Goal: Task Accomplishment & Management: Use online tool/utility

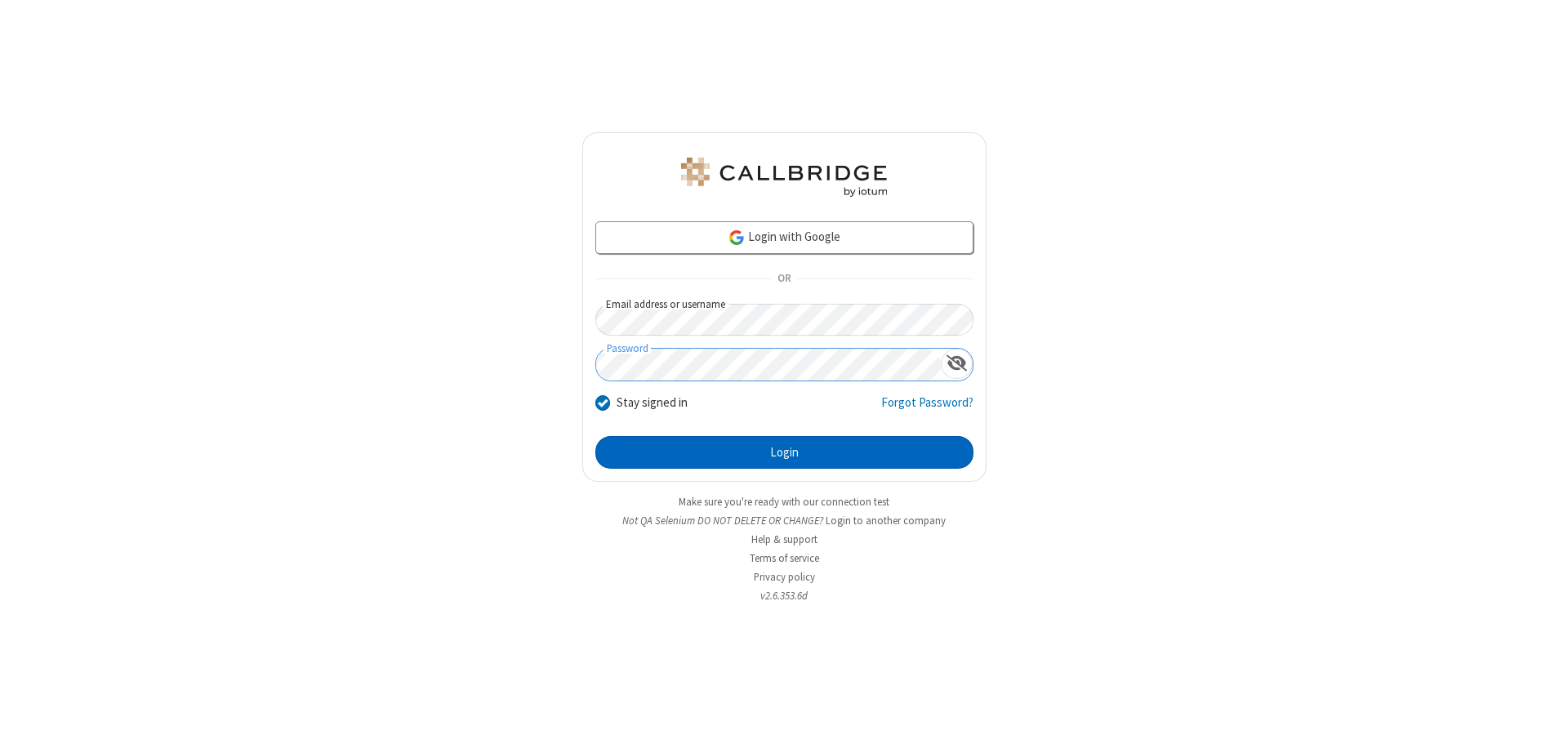
click at [784, 452] on button "Login" at bounding box center [784, 452] width 378 height 33
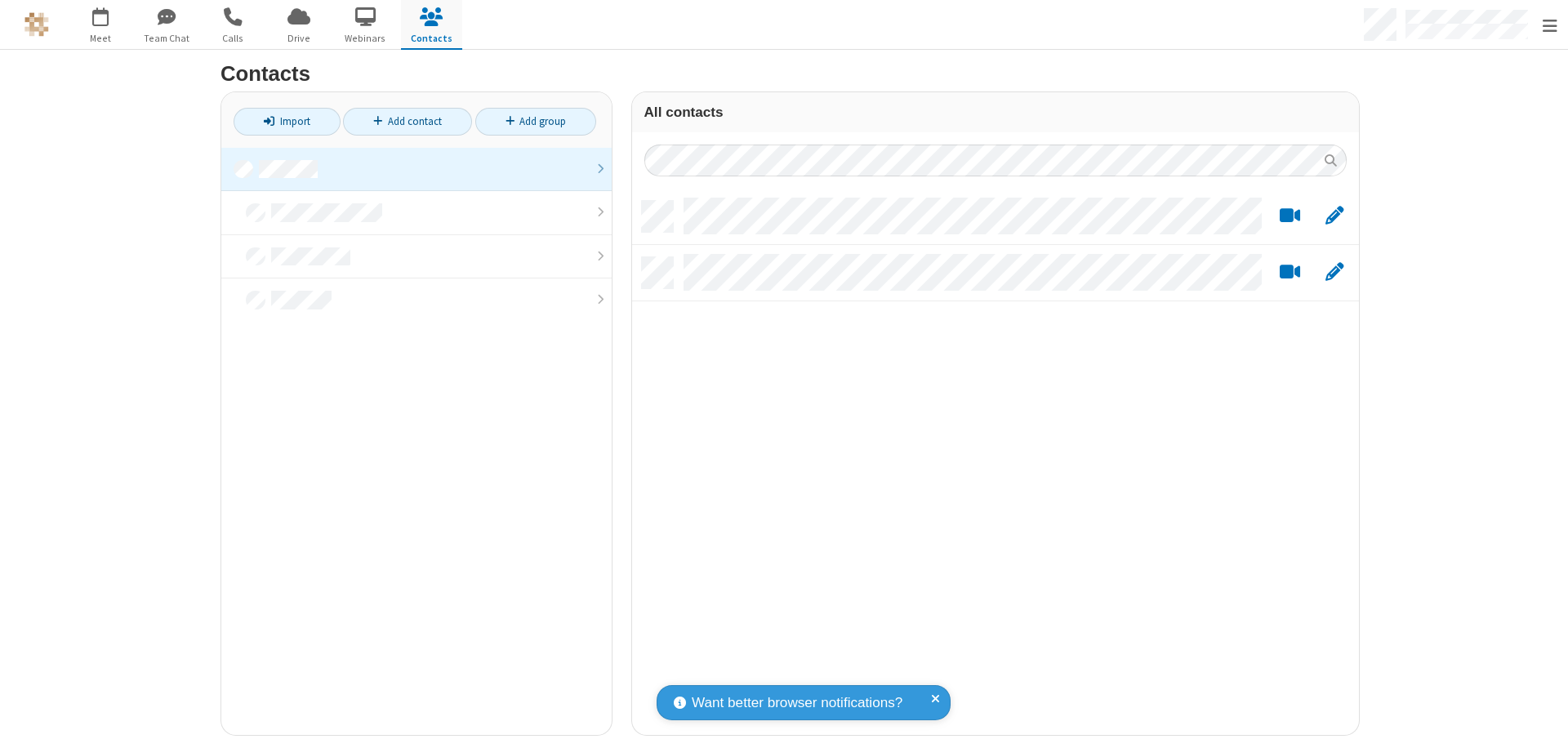
scroll to position [534, 714]
